Goal: Use online tool/utility

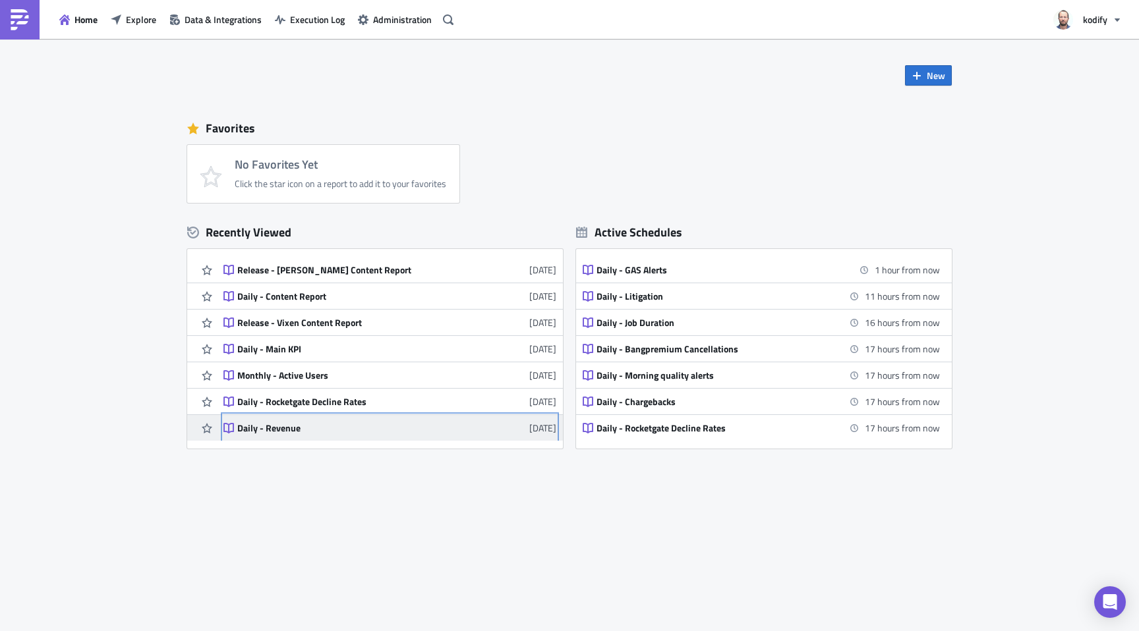
click at [289, 436] on link "Daily - Revenue [DATE]" at bounding box center [389, 428] width 333 height 26
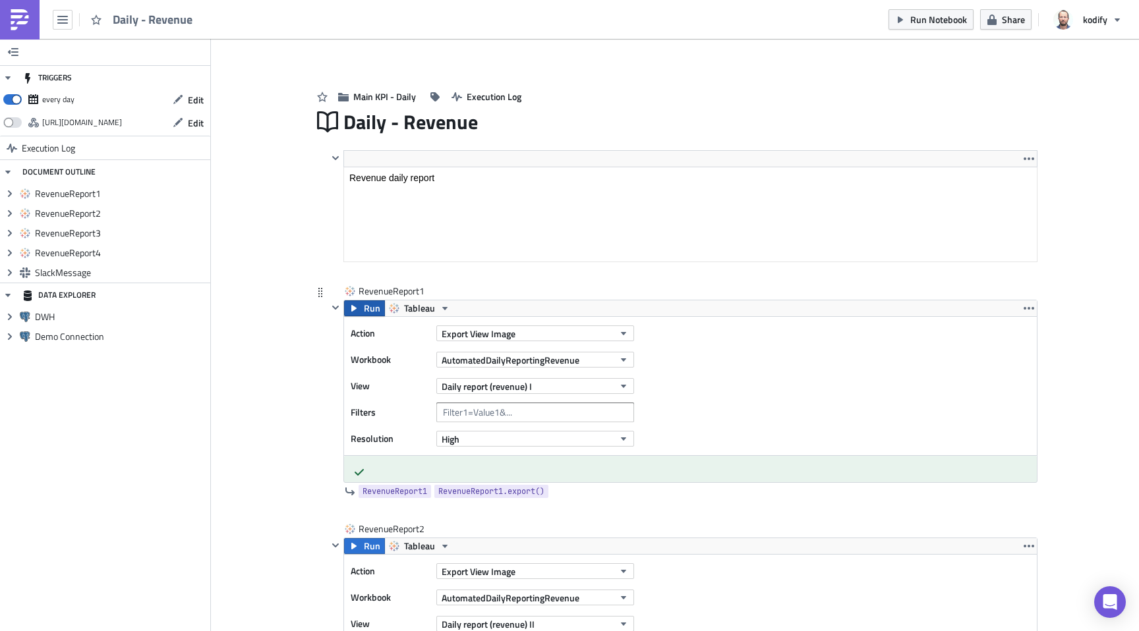
click at [364, 312] on span "Run" at bounding box center [372, 309] width 16 height 16
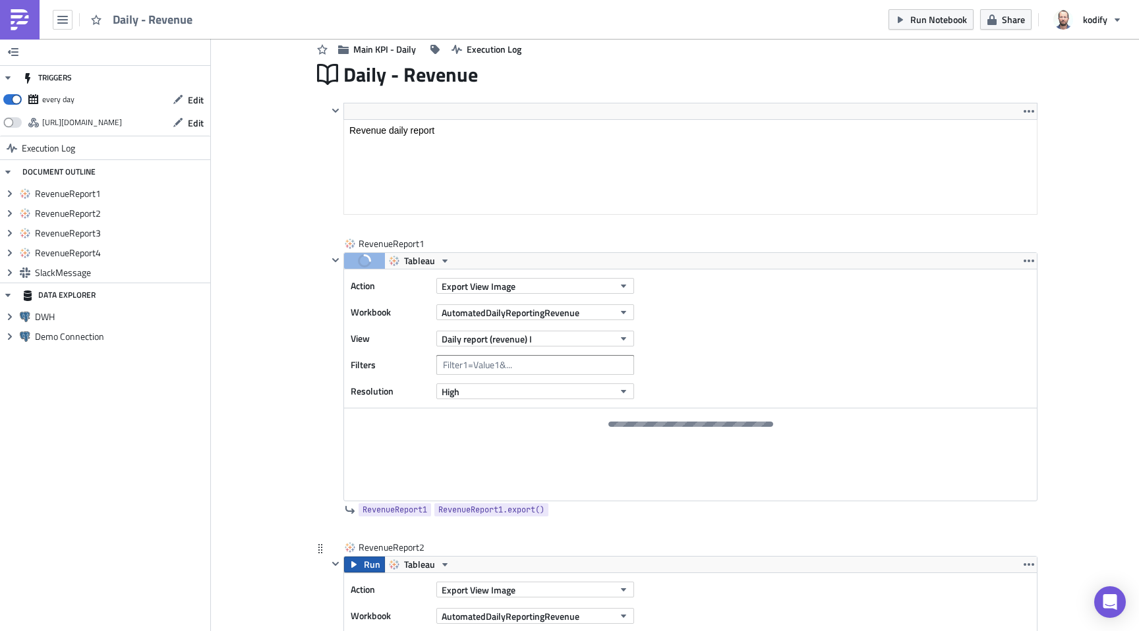
click at [364, 562] on span "Run" at bounding box center [372, 565] width 16 height 16
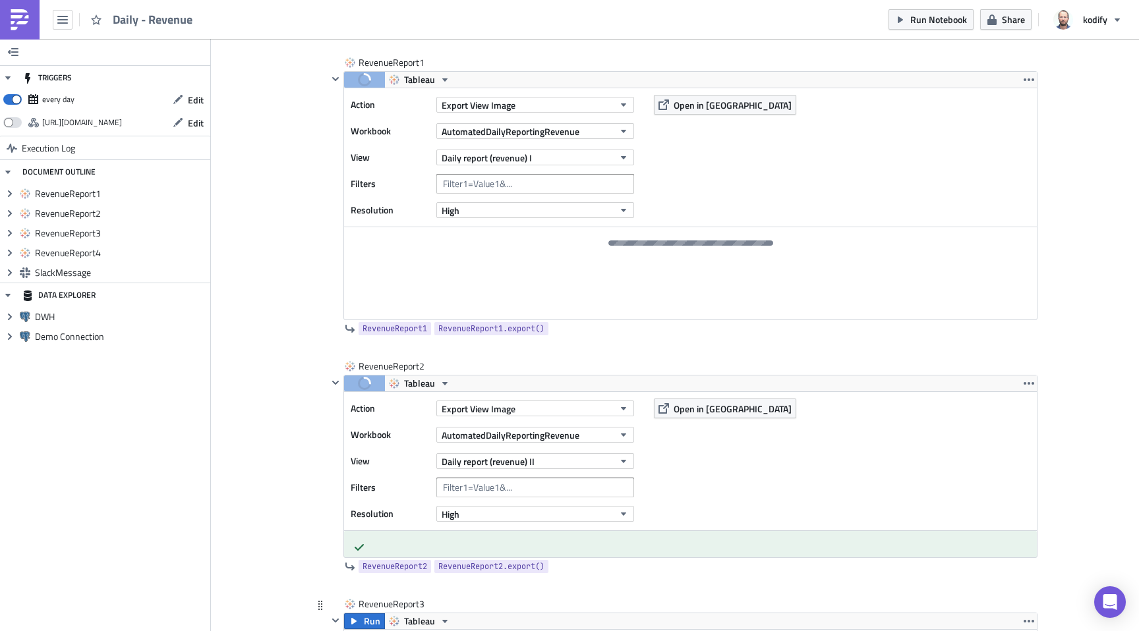
scroll to position [337, 0]
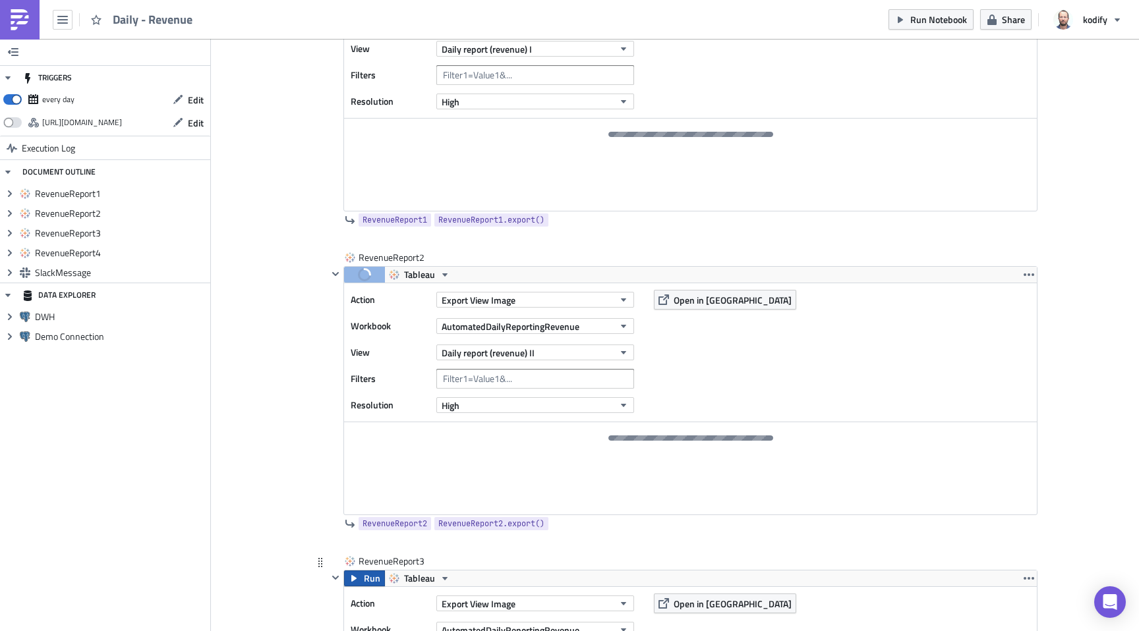
click at [350, 573] on icon "button" at bounding box center [354, 578] width 11 height 11
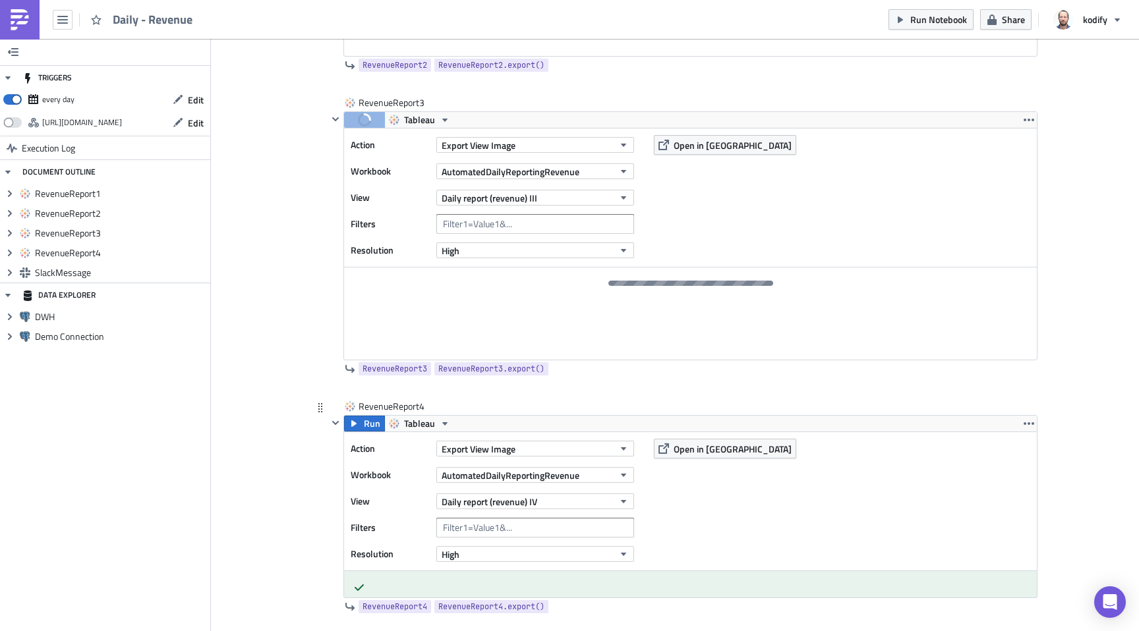
scroll to position [805, 0]
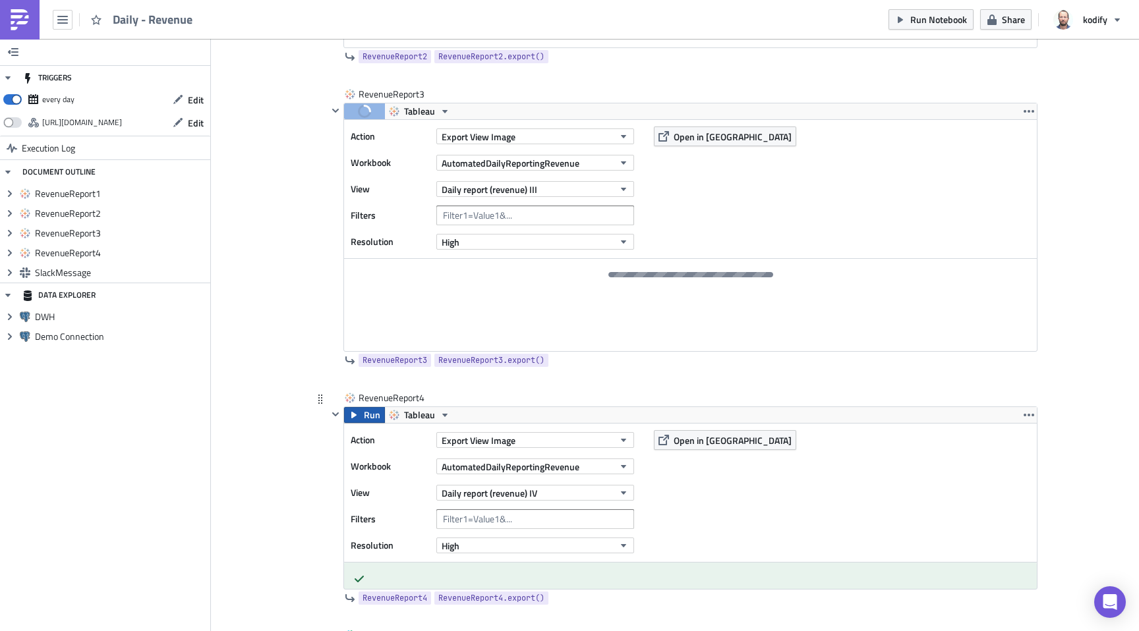
click at [364, 419] on span "Run" at bounding box center [372, 415] width 16 height 16
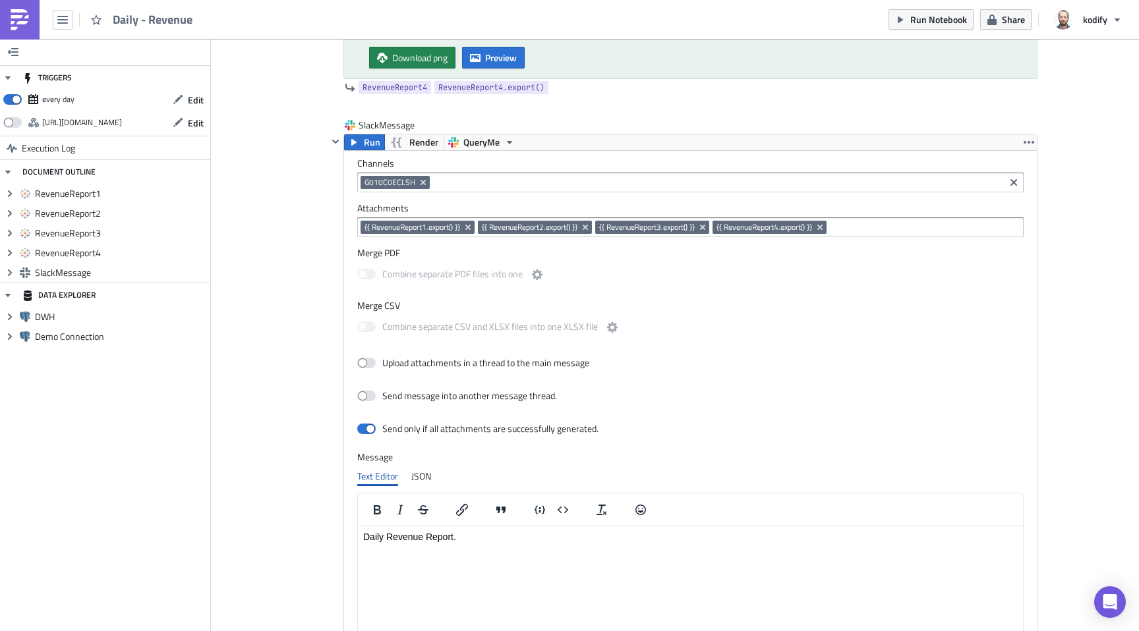
scroll to position [1269, 0]
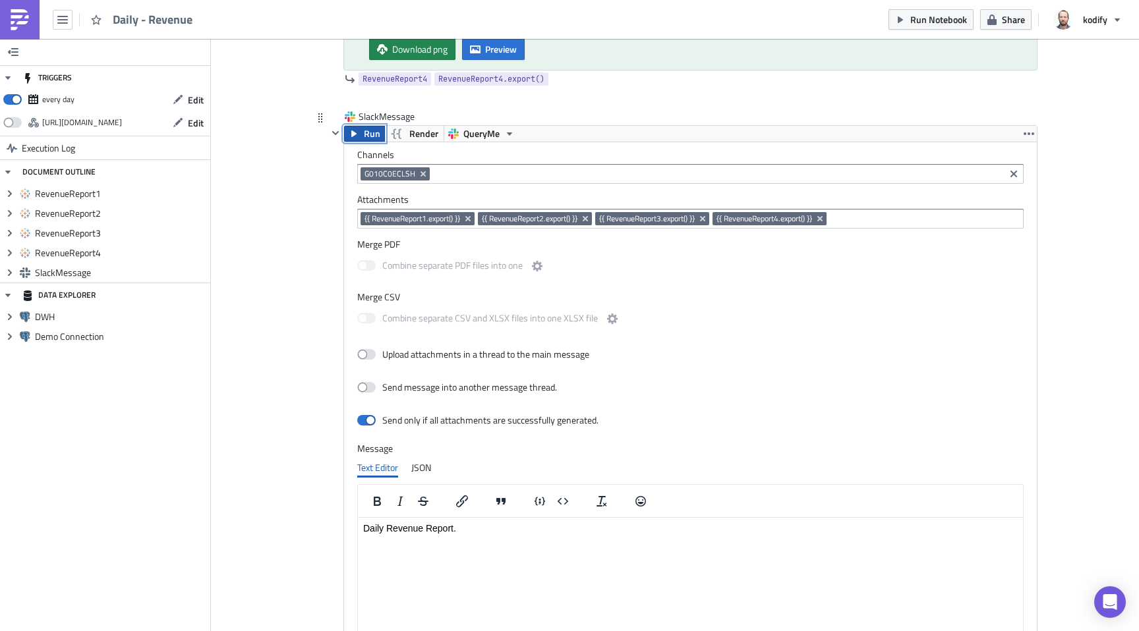
click at [364, 133] on span "Run" at bounding box center [372, 134] width 16 height 16
